Goal: Information Seeking & Learning: Learn about a topic

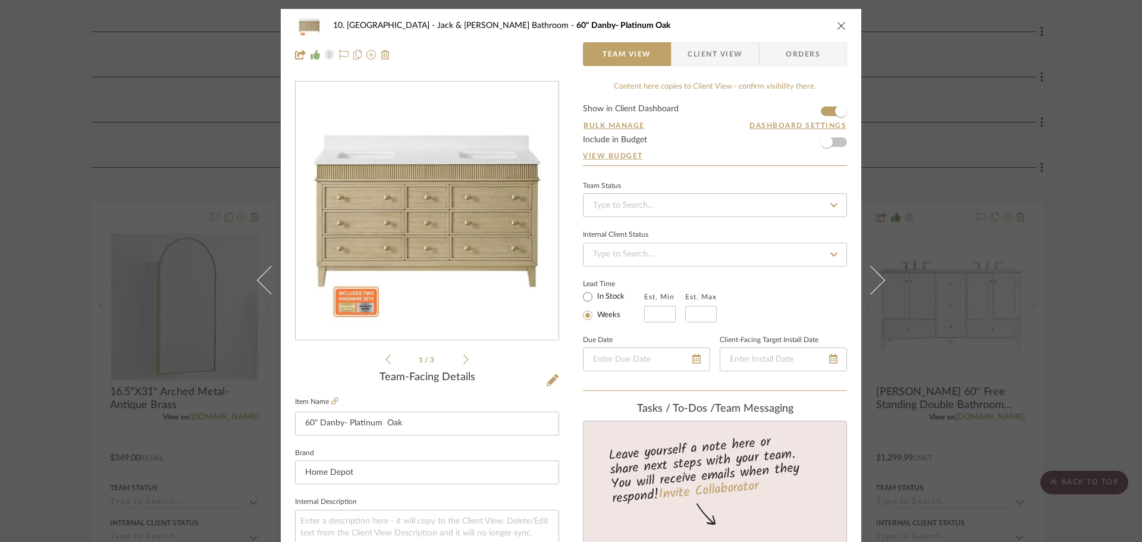
click at [1032, 256] on div "10. [PERSON_NAME] & [PERSON_NAME] Bathroom 60" Danby- Platinum Oak Team View Cl…" at bounding box center [571, 271] width 1142 height 542
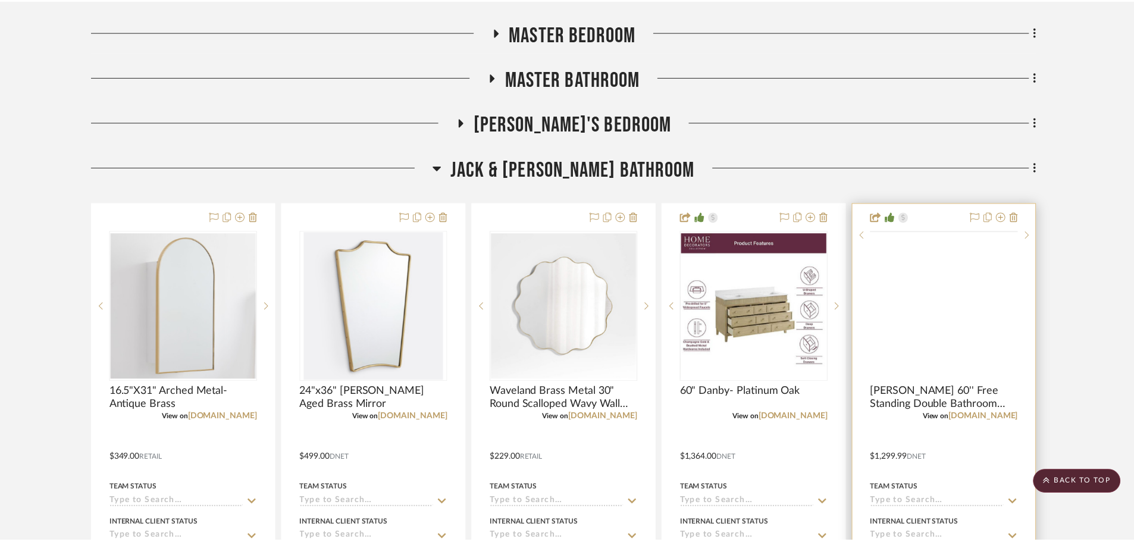
scroll to position [1012, 0]
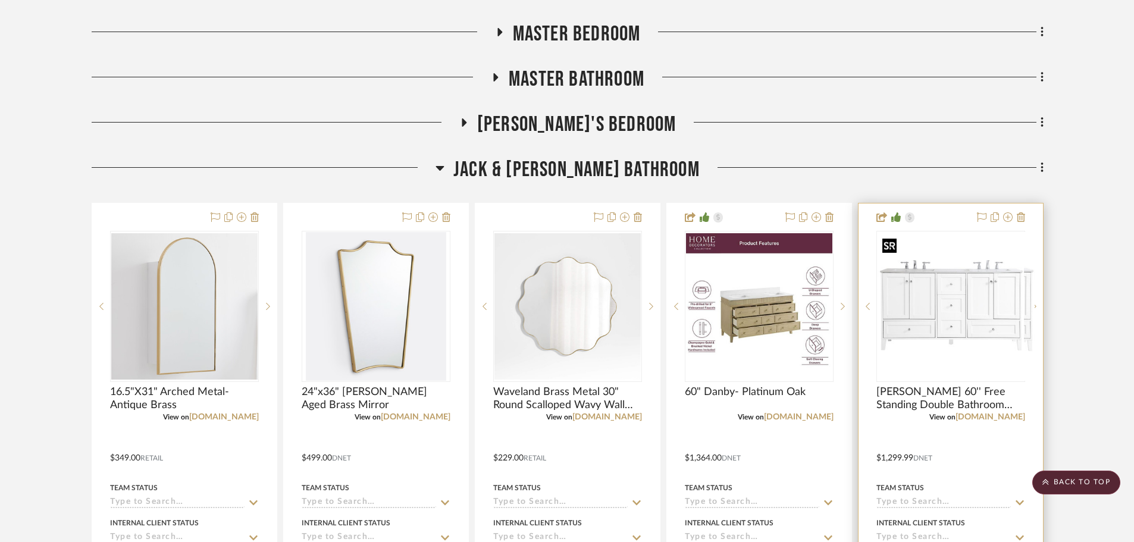
click at [954, 325] on img "0" at bounding box center [960, 306] width 149 height 149
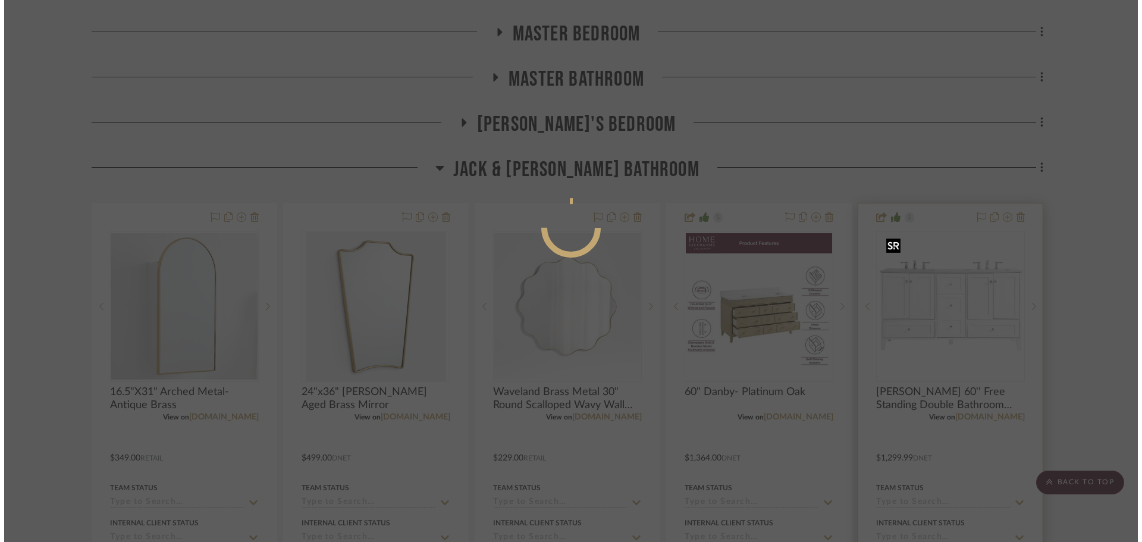
scroll to position [0, 0]
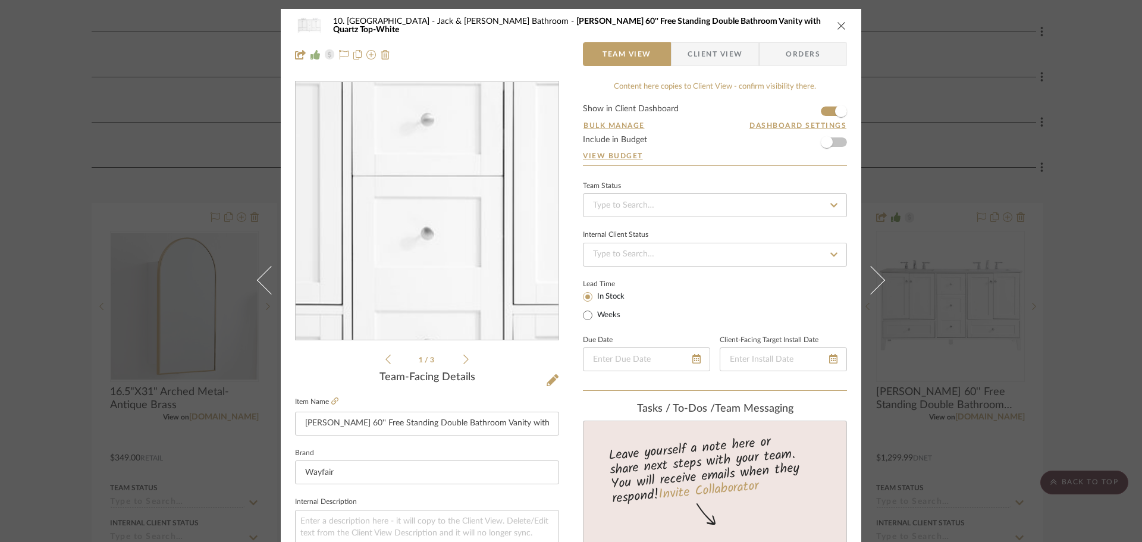
drag, startPoint x: 424, startPoint y: 202, endPoint x: 234, endPoint y: 233, distance: 191.6
click at [234, 233] on div "10. [PERSON_NAME] & [PERSON_NAME] Bathroom [PERSON_NAME] 60'' Free Standing Dou…" at bounding box center [571, 271] width 1142 height 542
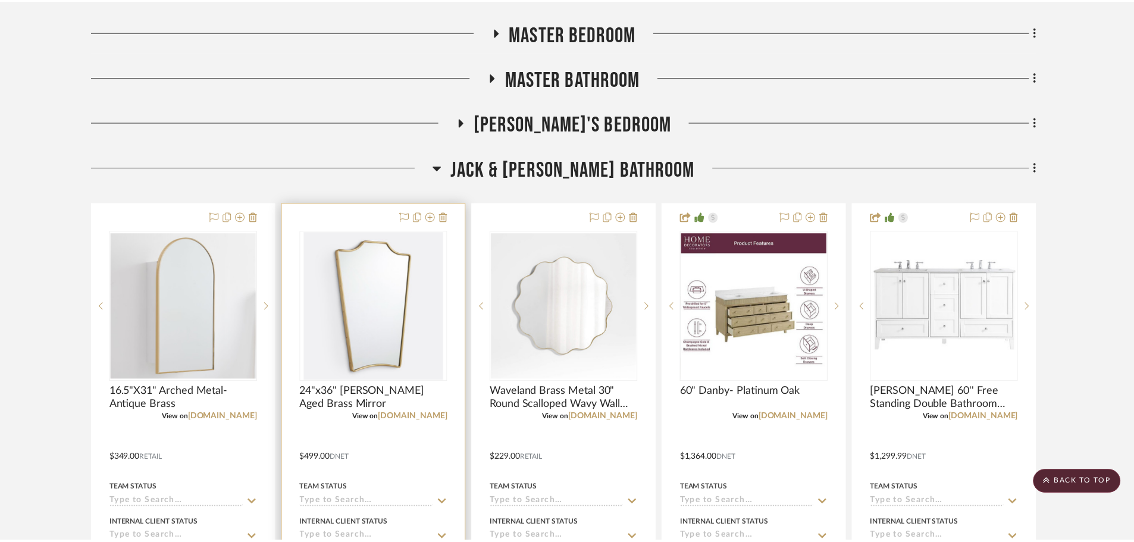
scroll to position [1012, 0]
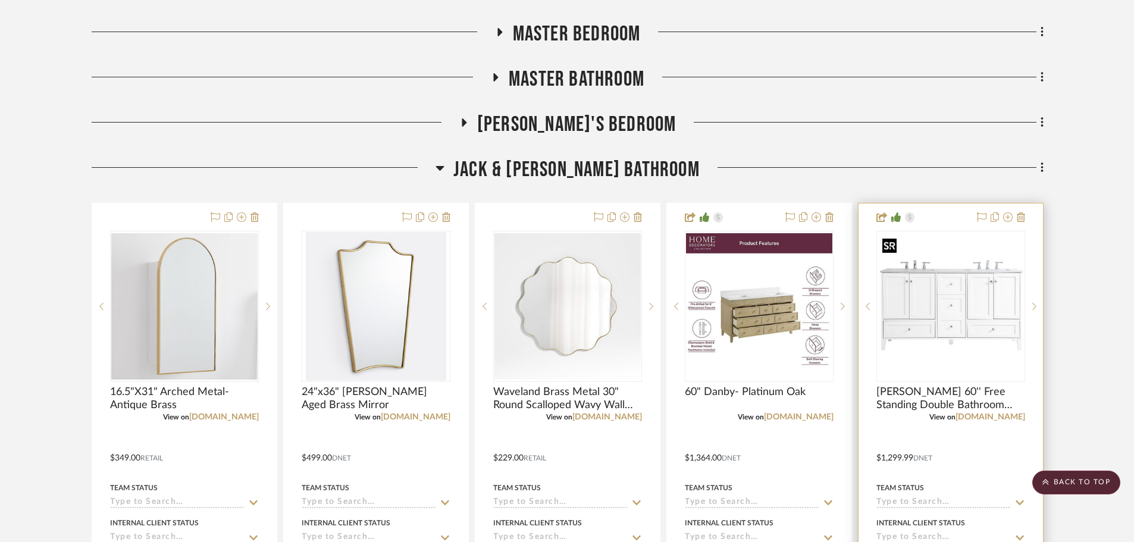
click at [922, 324] on img "0" at bounding box center [951, 306] width 146 height 146
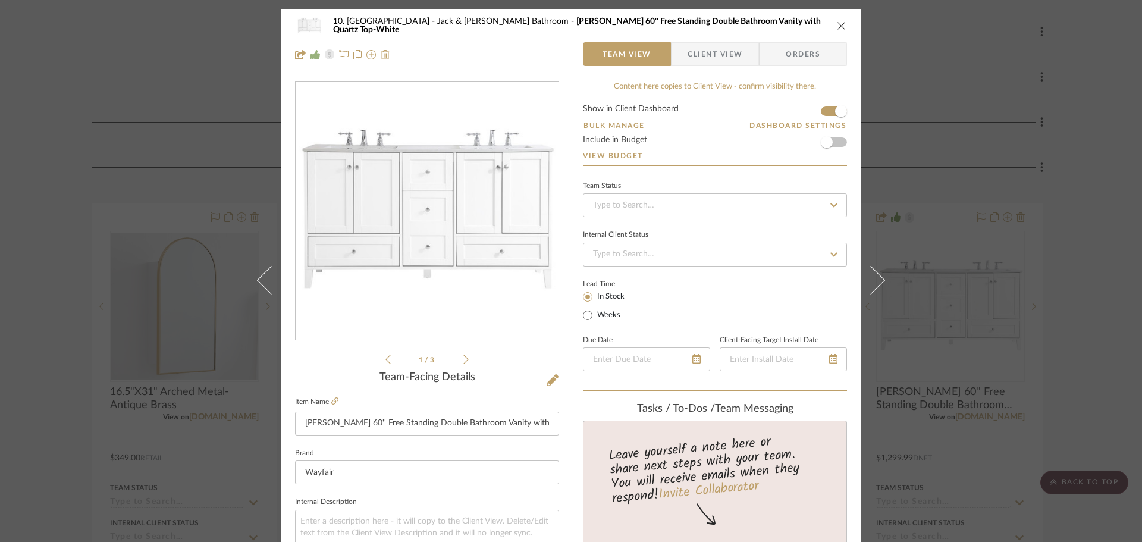
click at [24, 277] on div "10. [PERSON_NAME] & [PERSON_NAME] Bathroom [PERSON_NAME] 60'' Free Standing Dou…" at bounding box center [571, 271] width 1142 height 542
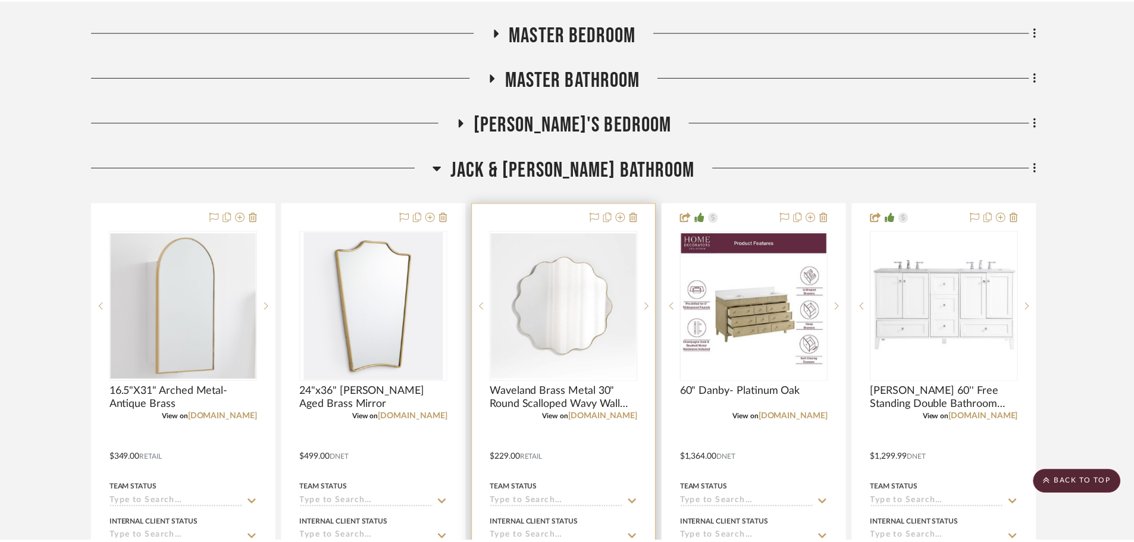
scroll to position [1012, 0]
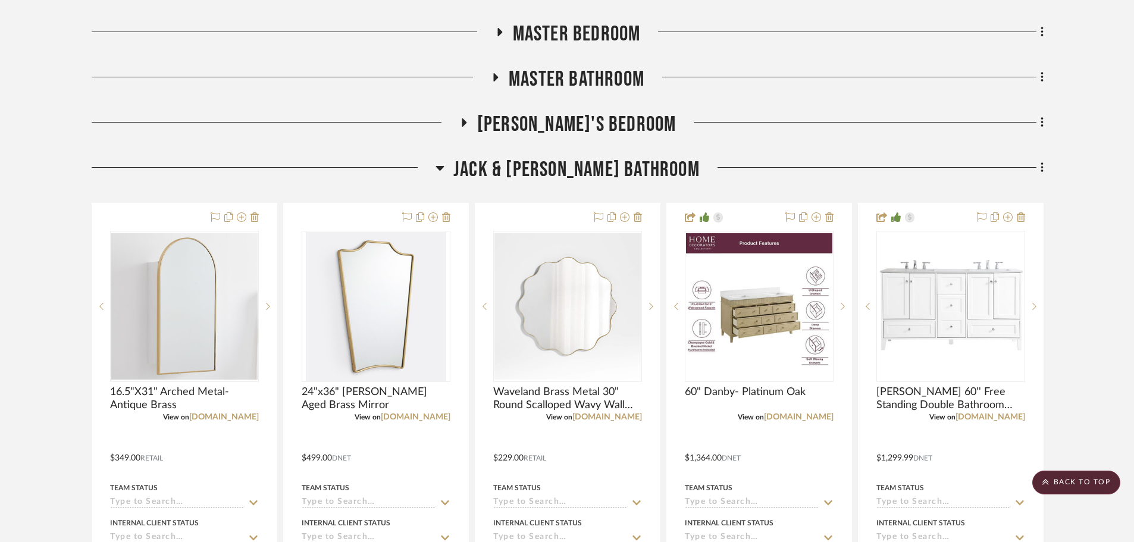
click at [574, 170] on span "Jack & [PERSON_NAME] Bathroom" at bounding box center [576, 170] width 246 height 26
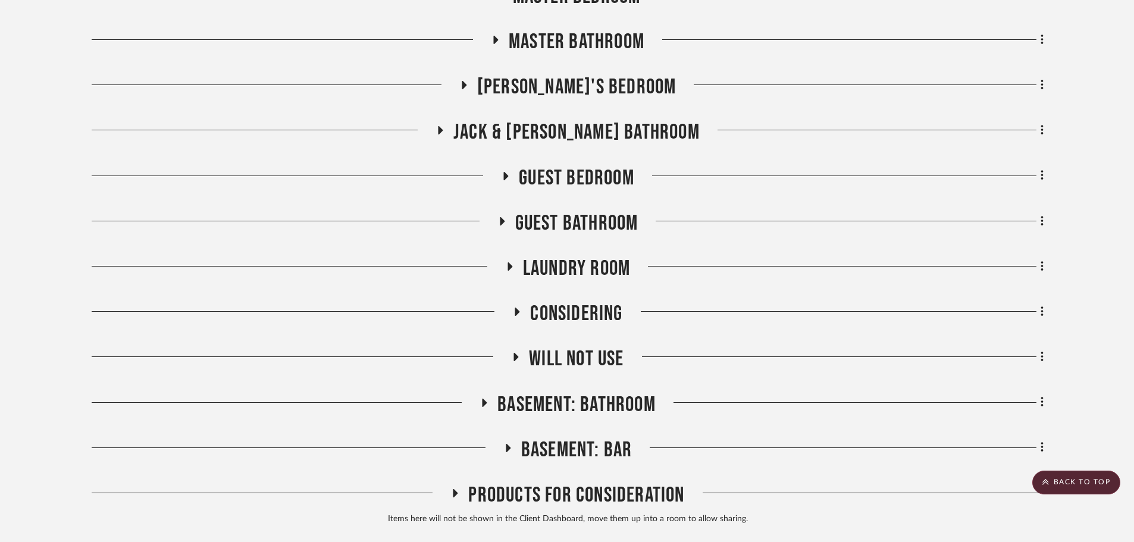
scroll to position [1131, 0]
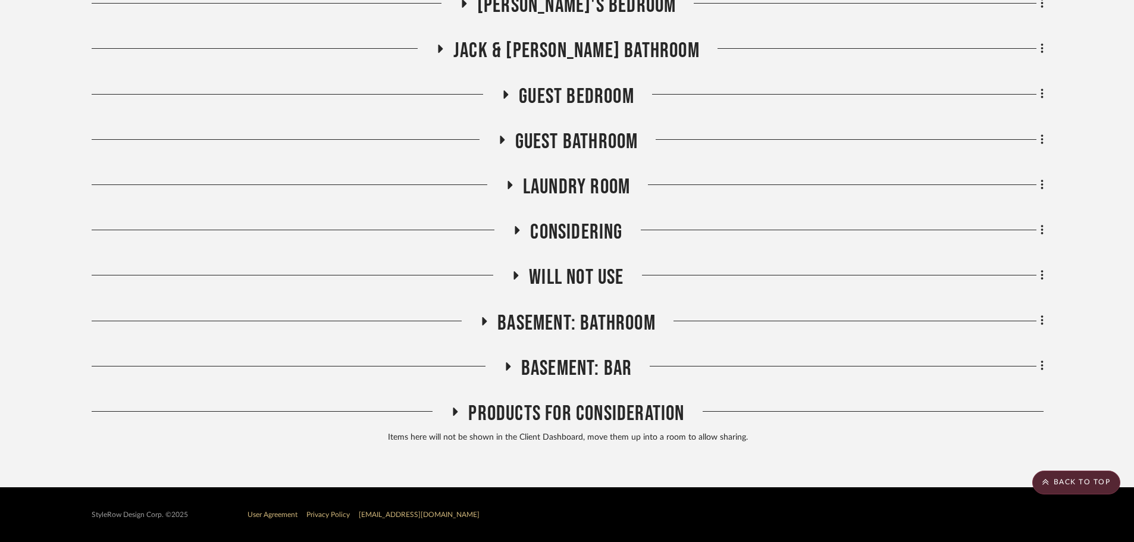
click at [579, 188] on span "Laundry Room" at bounding box center [576, 187] width 107 height 26
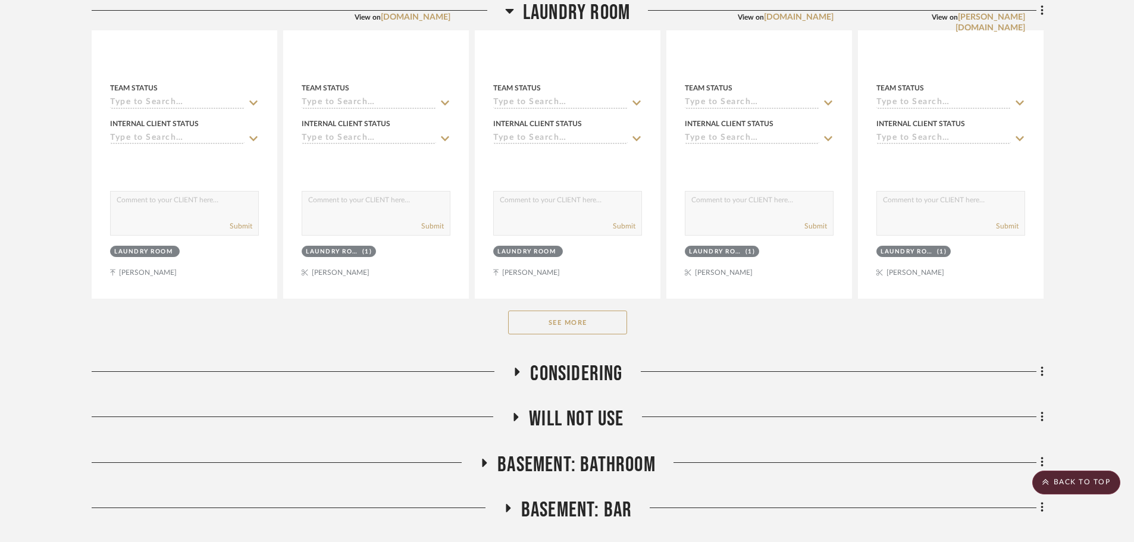
click at [563, 324] on button "See More" at bounding box center [567, 323] width 119 height 24
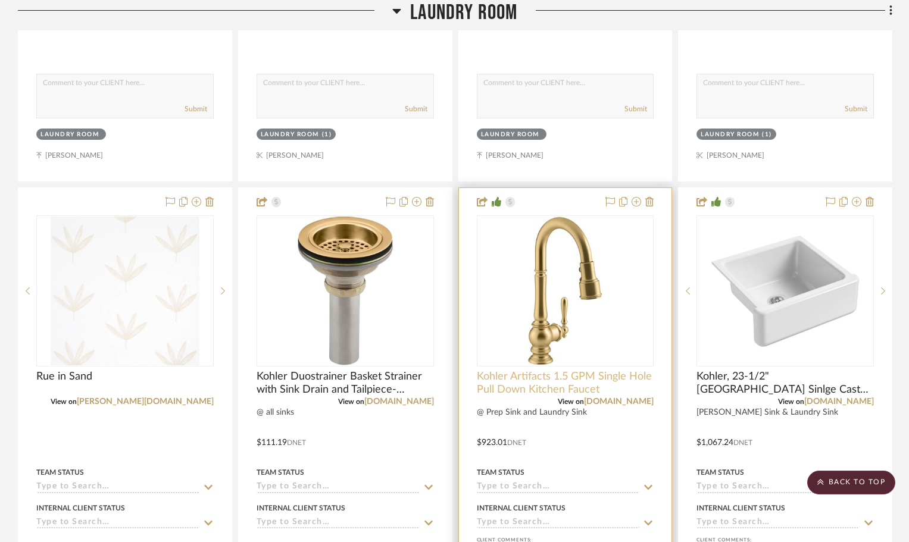
scroll to position [1726, 0]
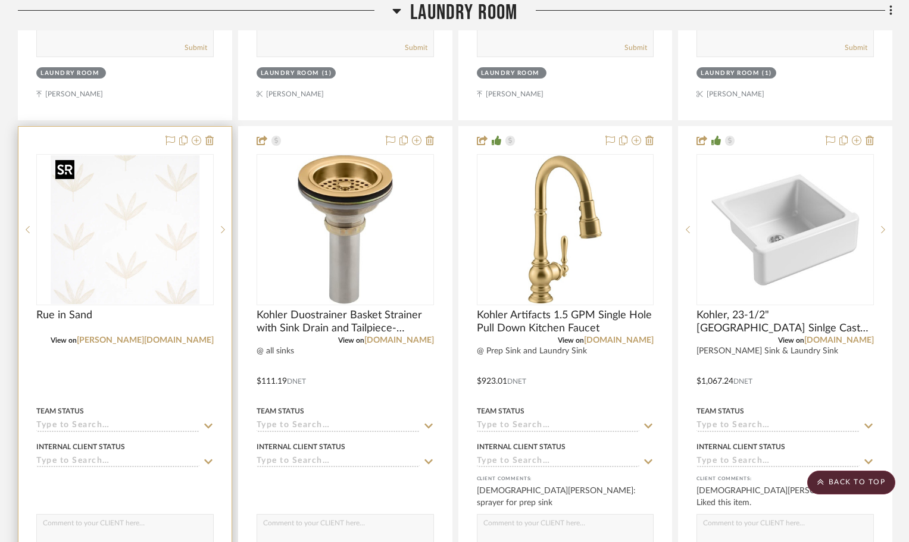
click at [0, 0] on img at bounding box center [0, 0] width 0 height 0
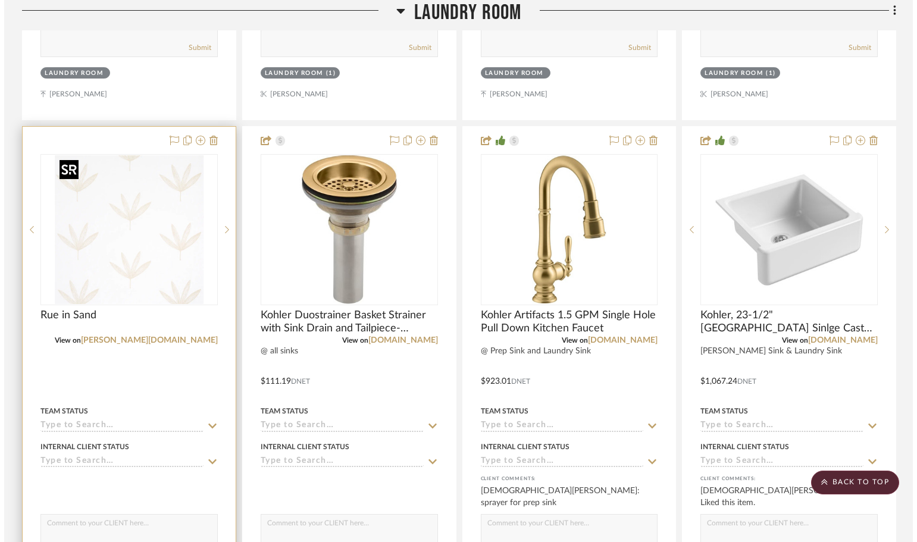
scroll to position [0, 0]
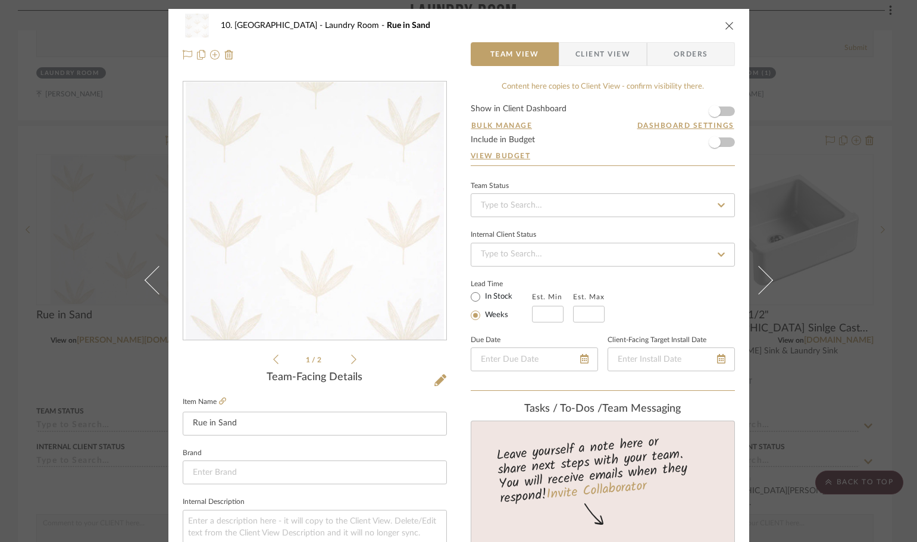
click at [354, 266] on img "0" at bounding box center [315, 211] width 258 height 258
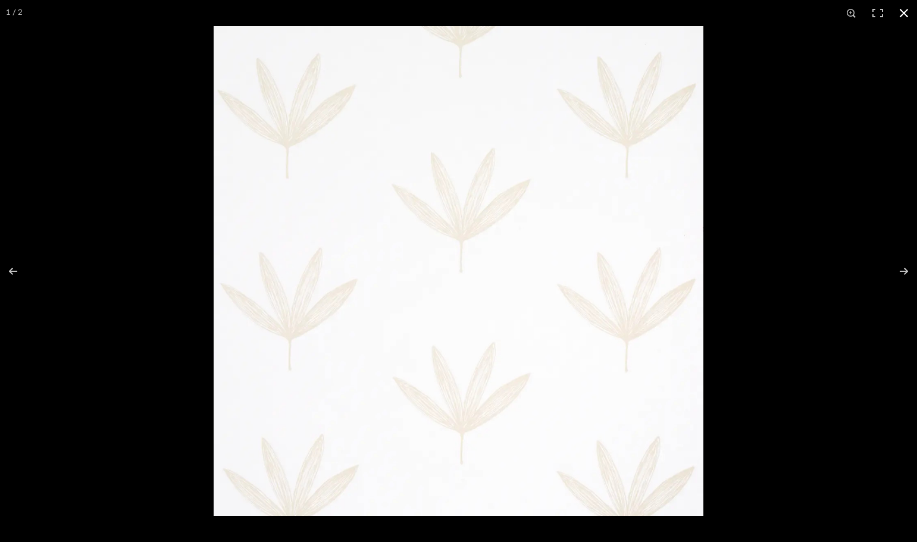
click at [88, 148] on div at bounding box center [458, 271] width 917 height 542
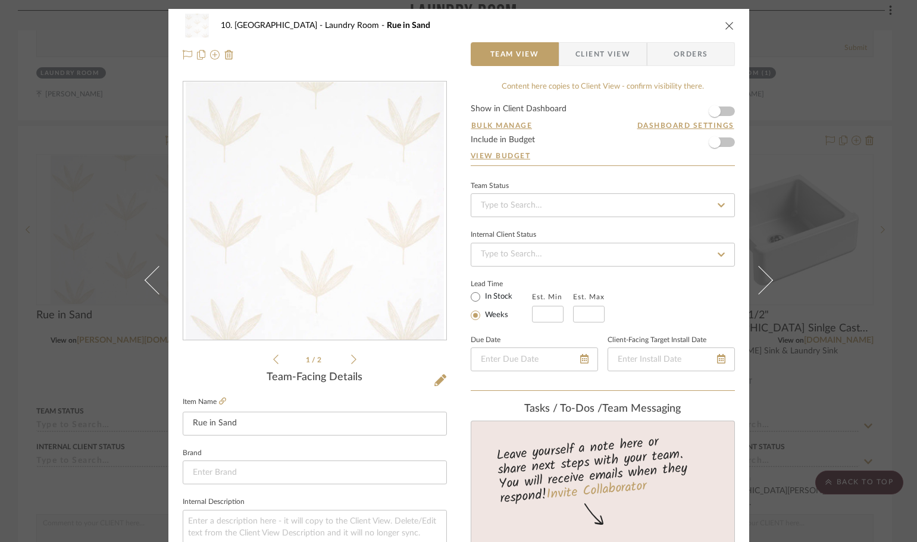
click at [61, 195] on div "10. [PERSON_NAME] Laundry Room Rue in Sand Team View Client View Orders 1 / 2 T…" at bounding box center [458, 271] width 917 height 542
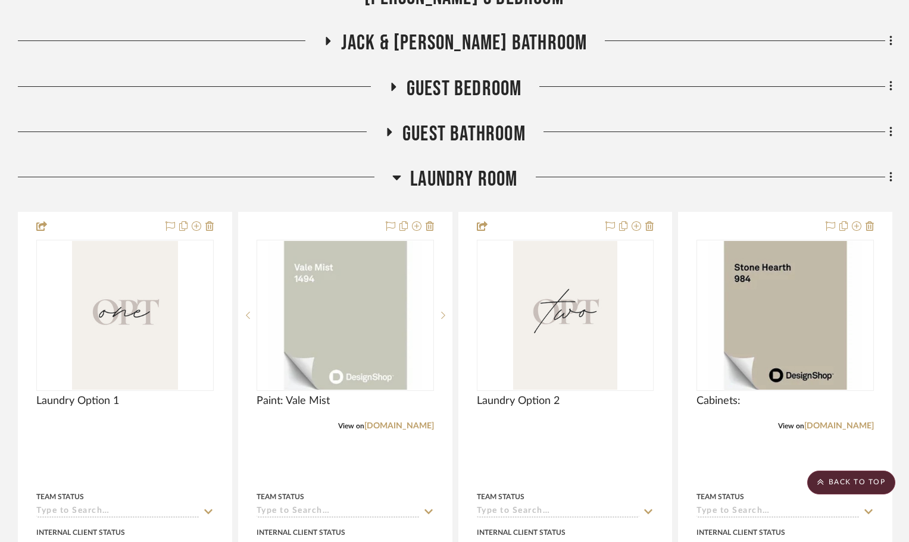
scroll to position [953, 0]
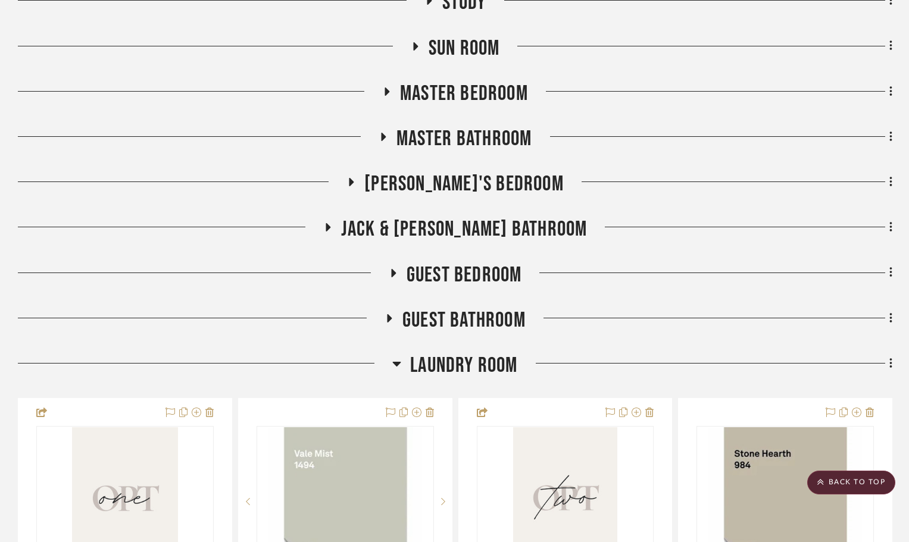
click at [466, 367] on span "Laundry Room" at bounding box center [463, 366] width 107 height 26
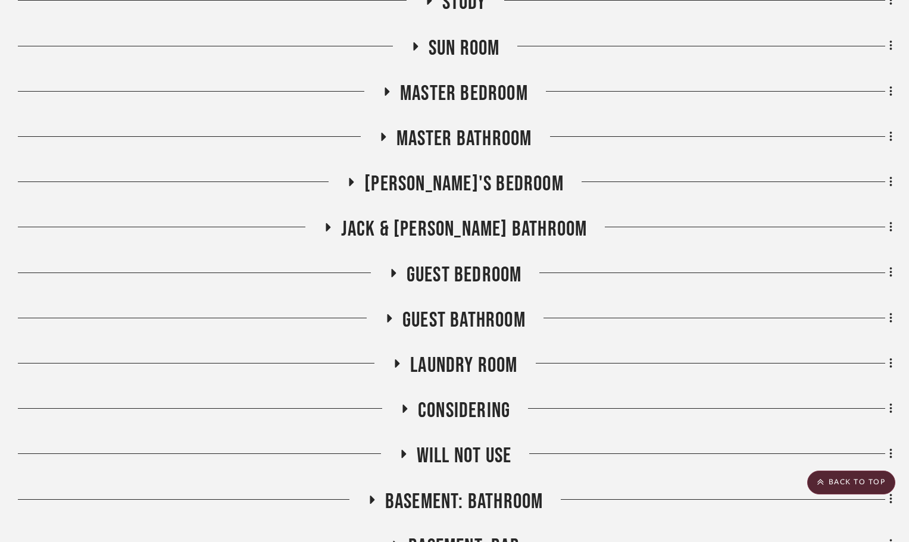
click at [447, 126] on span "Master Bathroom" at bounding box center [464, 139] width 136 height 26
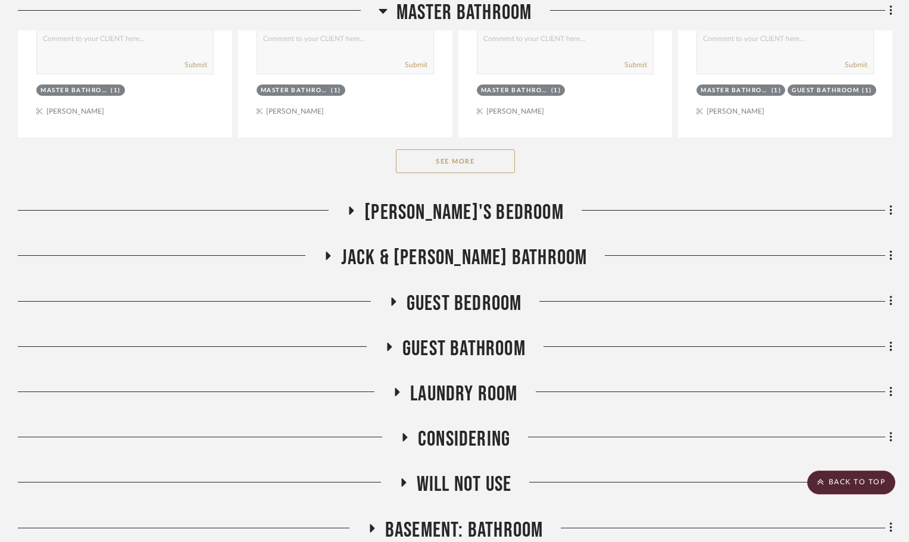
scroll to position [1548, 0]
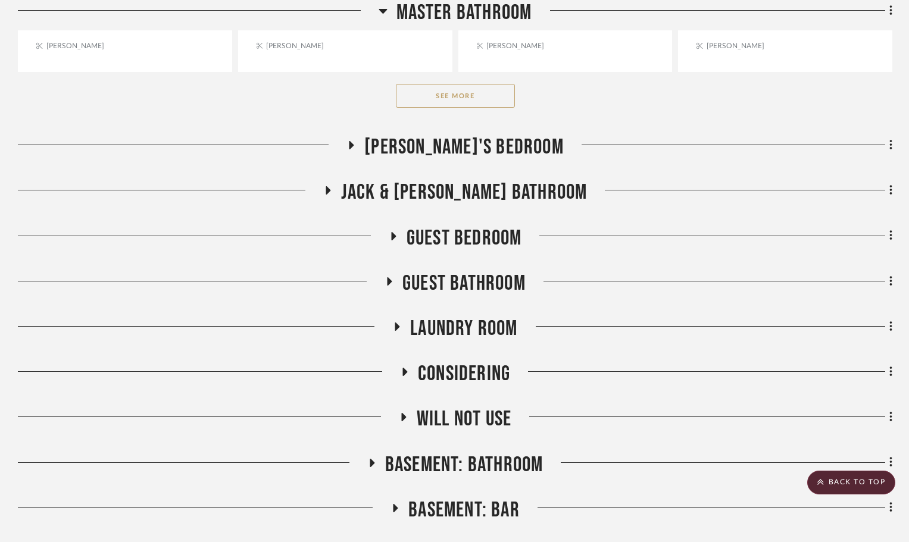
click at [469, 97] on button "See More" at bounding box center [455, 96] width 119 height 24
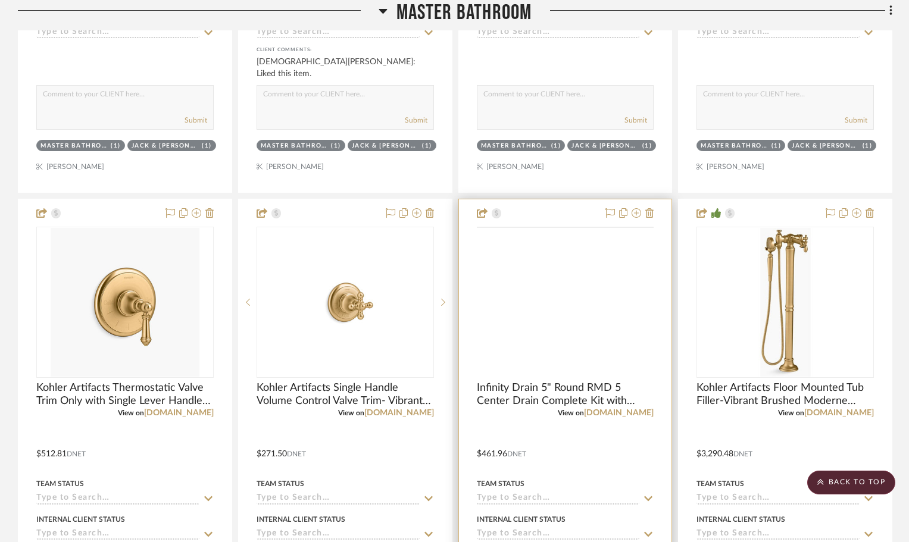
scroll to position [3452, 0]
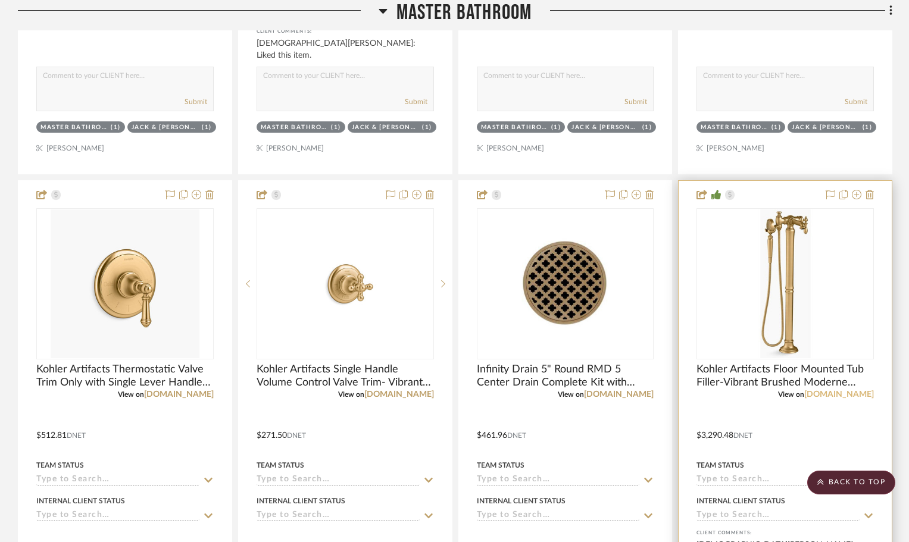
click at [863, 396] on link "[DOMAIN_NAME]" at bounding box center [839, 394] width 70 height 8
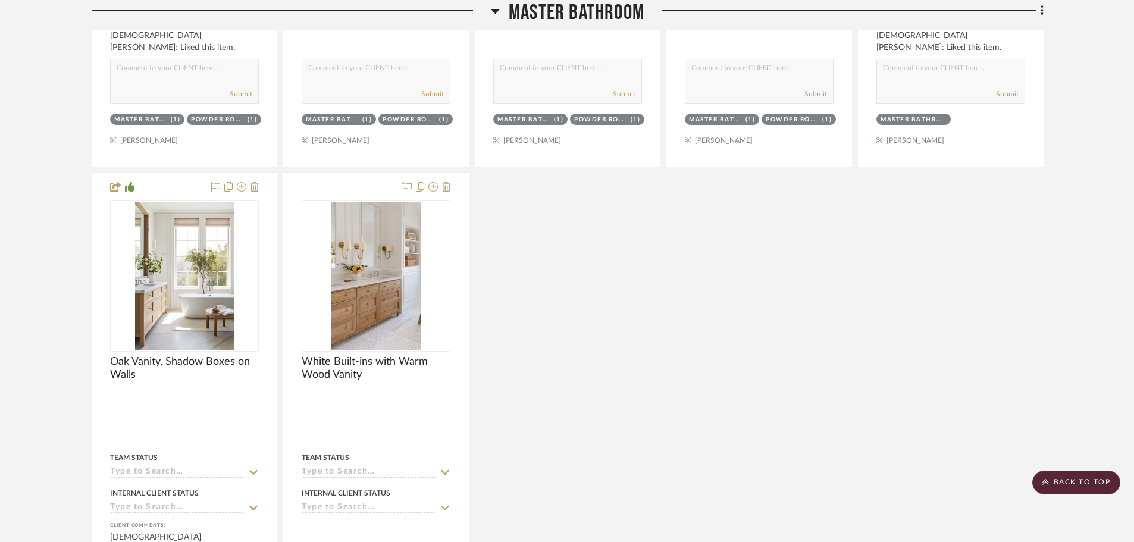
scroll to position [3962, 0]
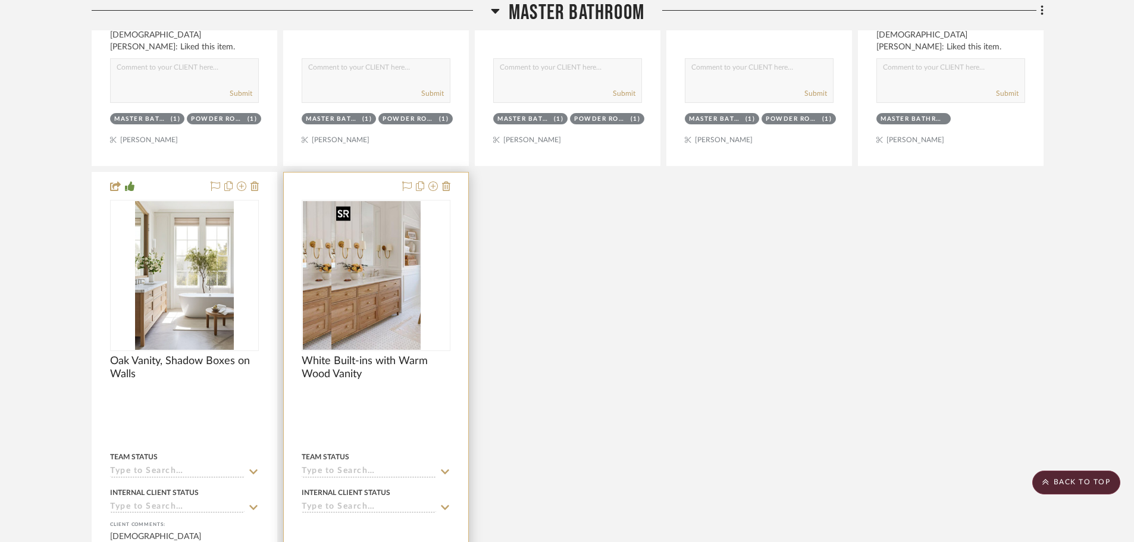
click at [372, 261] on div at bounding box center [376, 275] width 149 height 151
click at [406, 315] on img "0" at bounding box center [375, 275] width 89 height 149
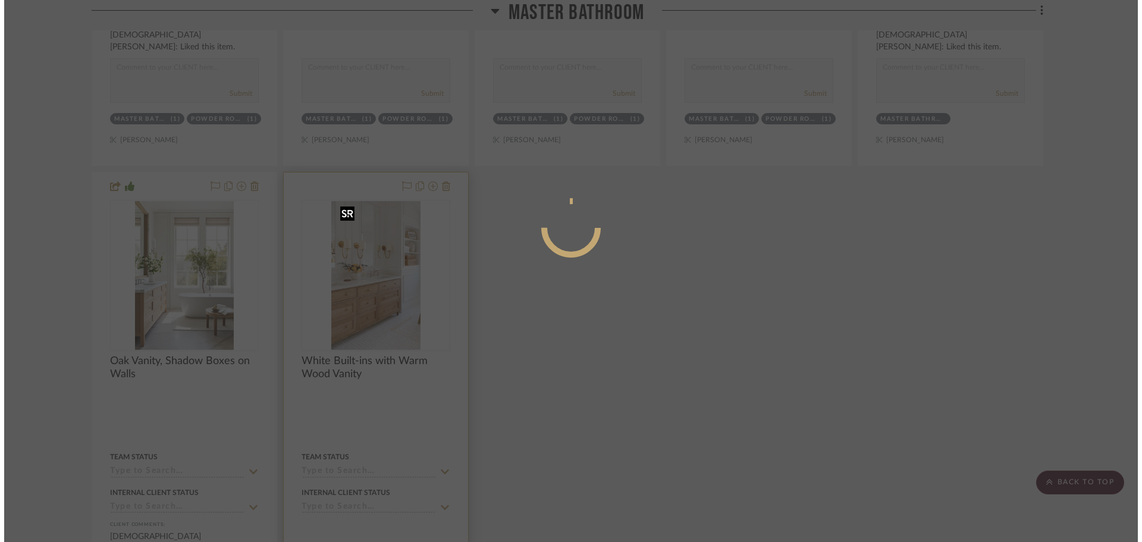
scroll to position [0, 0]
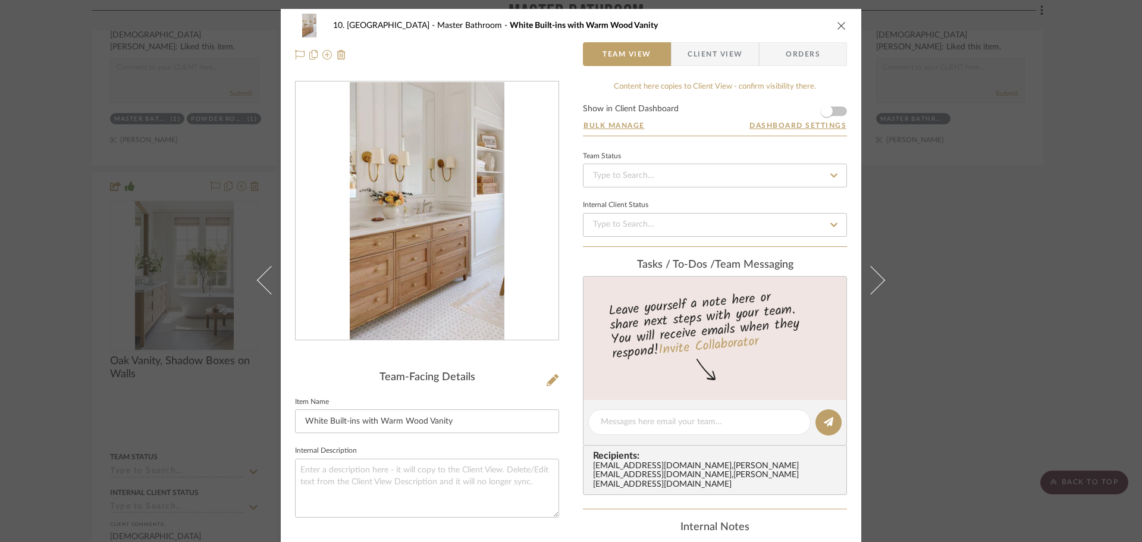
click at [981, 387] on div "10. [PERSON_NAME] Master Bathroom White Built-ins with Warm Wood Vanity Team Vi…" at bounding box center [571, 271] width 1142 height 542
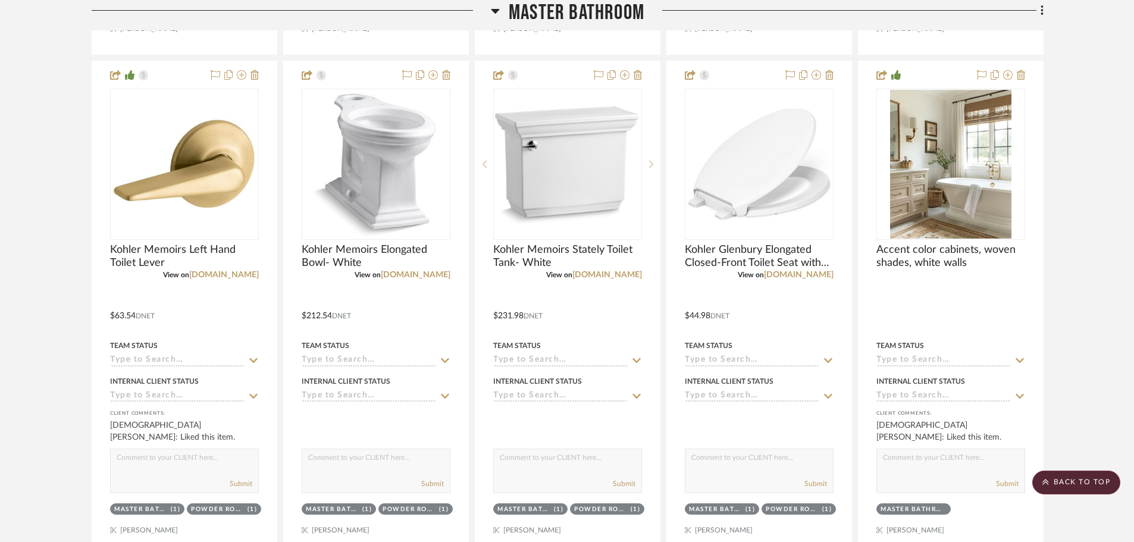
scroll to position [3545, 0]
